Goal: Find specific page/section: Find specific page/section

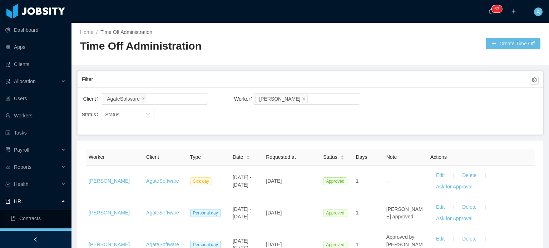
scroll to position [47, 0]
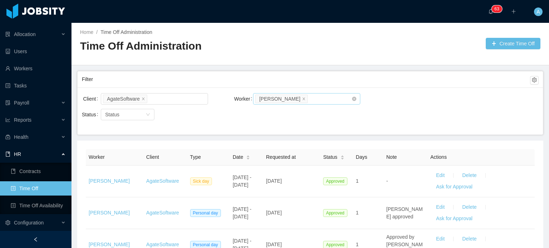
click at [294, 97] on li "[PERSON_NAME]" at bounding box center [281, 99] width 53 height 9
click at [302, 98] on icon "icon: close" at bounding box center [304, 99] width 4 height 4
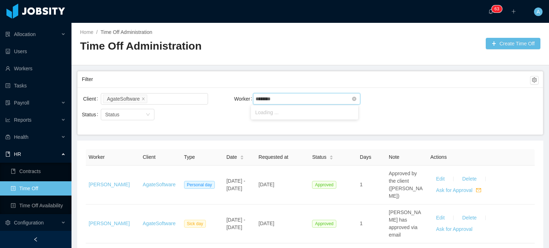
type input "*********"
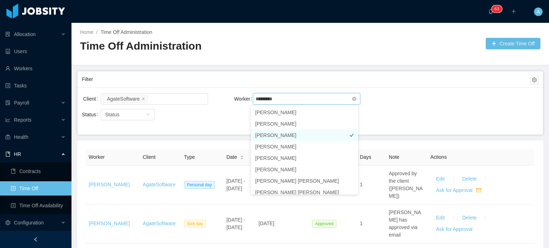
click at [298, 137] on li "Francisco Molina" at bounding box center [304, 135] width 107 height 11
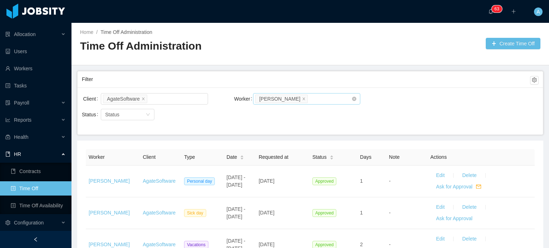
click at [396, 116] on div "Client AgateSoftware Worker Search workers... Francisco Molina Status Status" at bounding box center [310, 111] width 465 height 47
